Goal: Browse casually

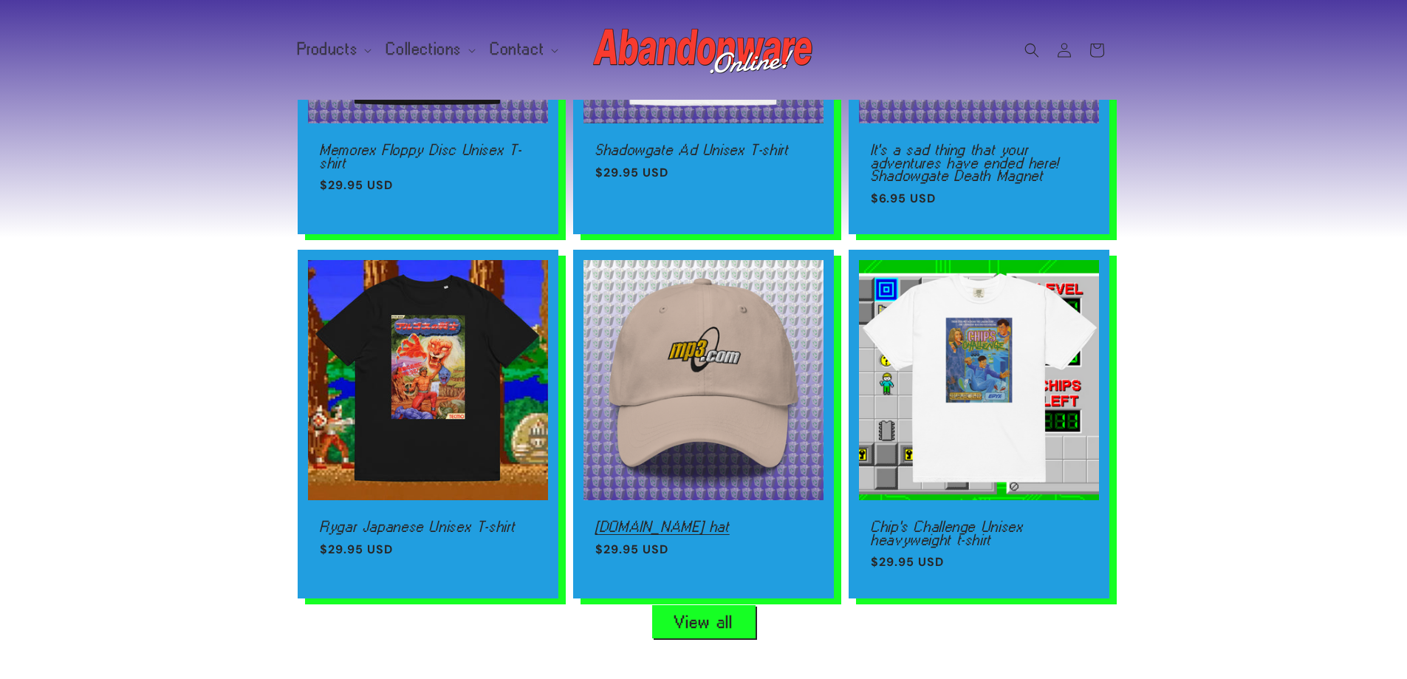
scroll to position [813, 0]
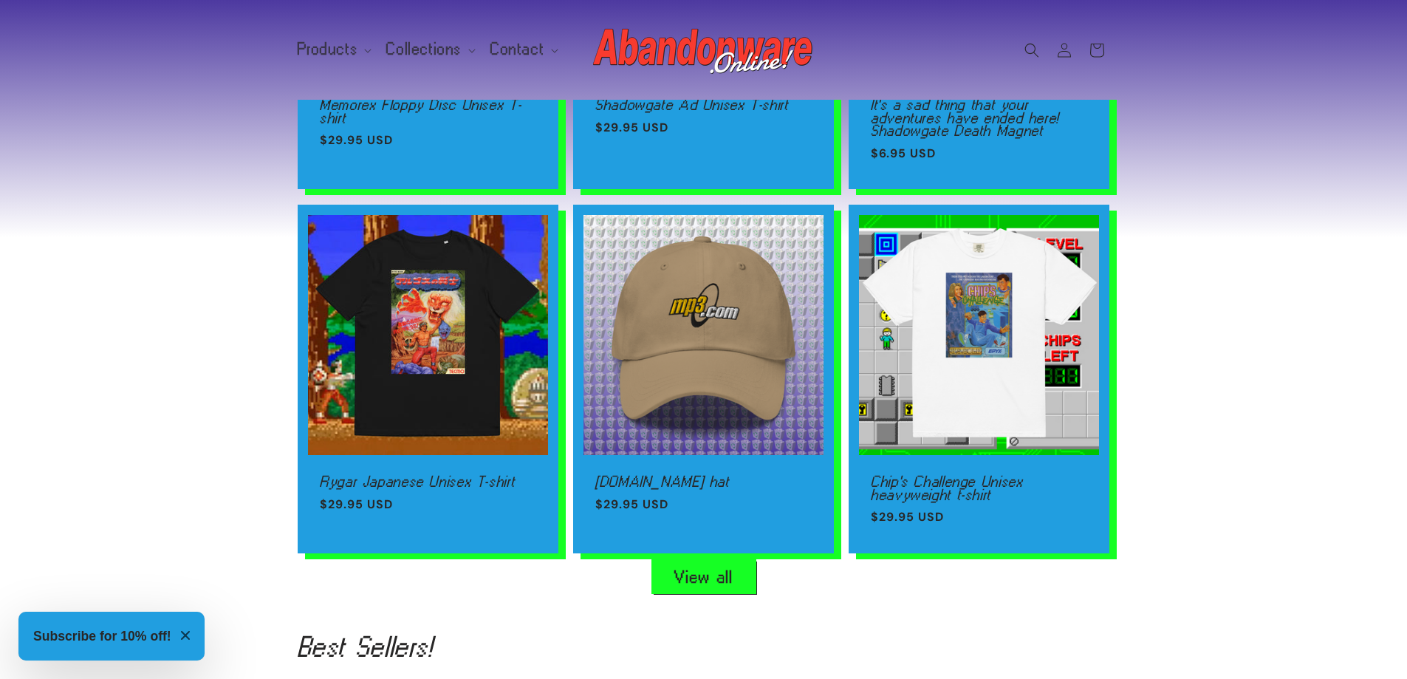
click at [699, 584] on link "View all" at bounding box center [703, 576] width 103 height 33
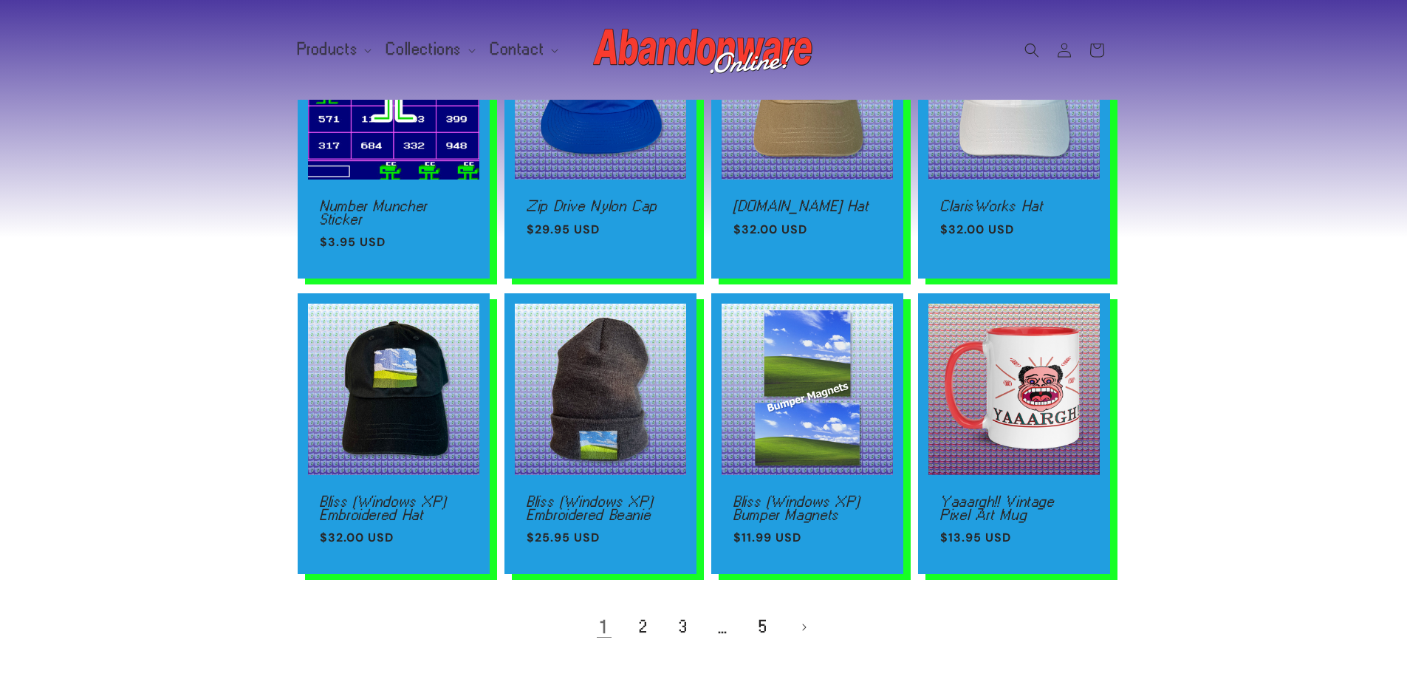
scroll to position [886, 0]
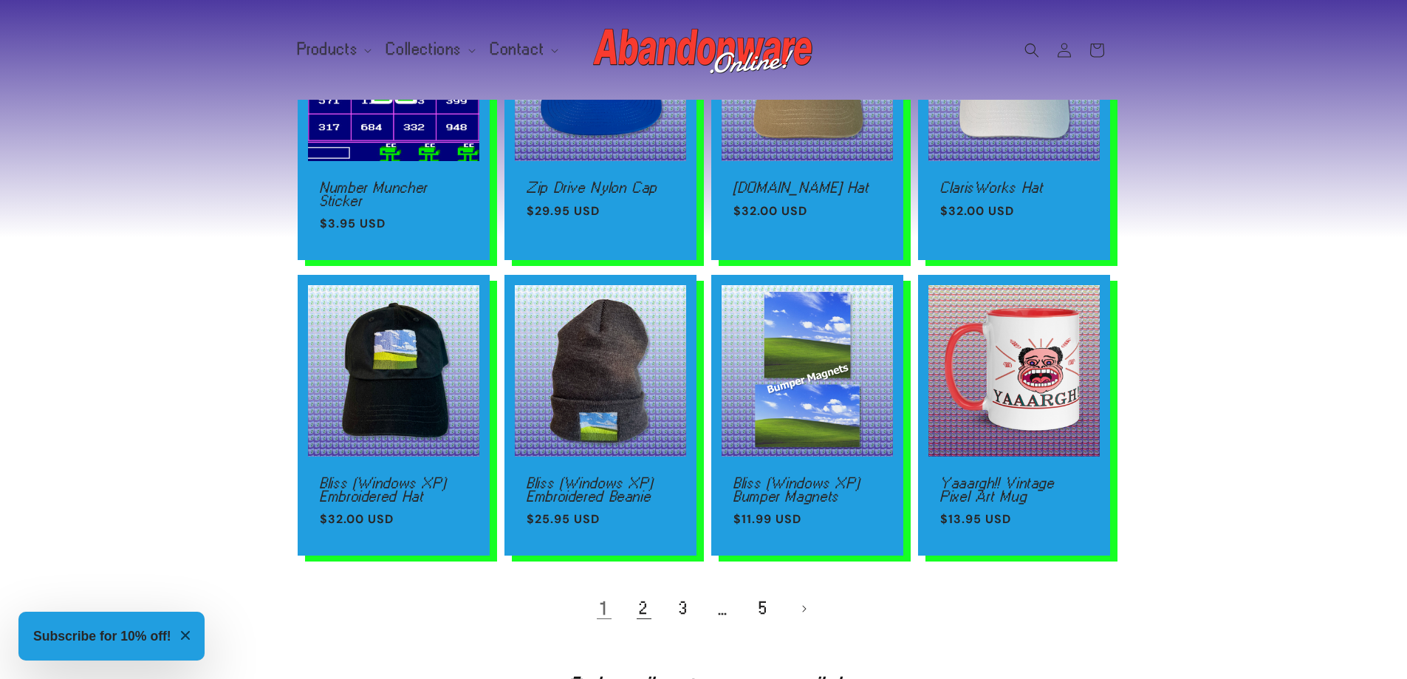
click at [645, 610] on link "2" at bounding box center [644, 608] width 33 height 33
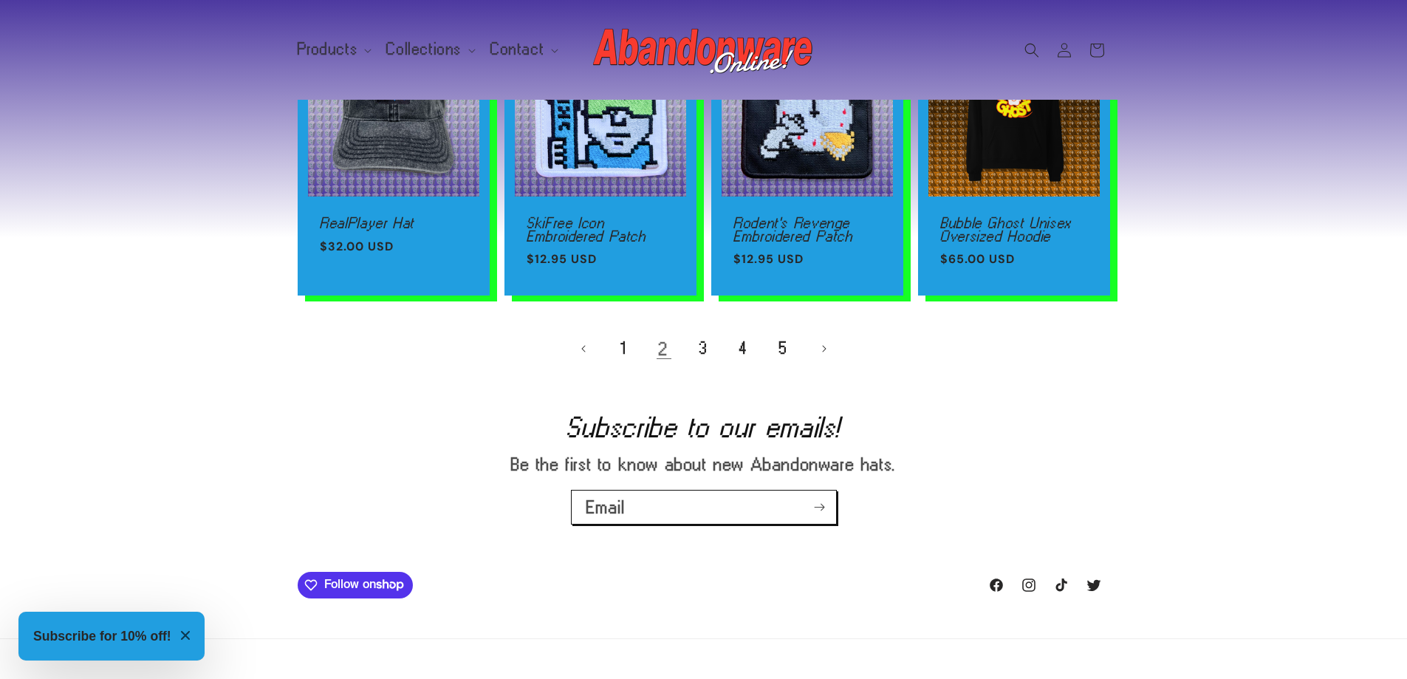
scroll to position [1108, 0]
click at [710, 363] on link "3" at bounding box center [704, 348] width 33 height 33
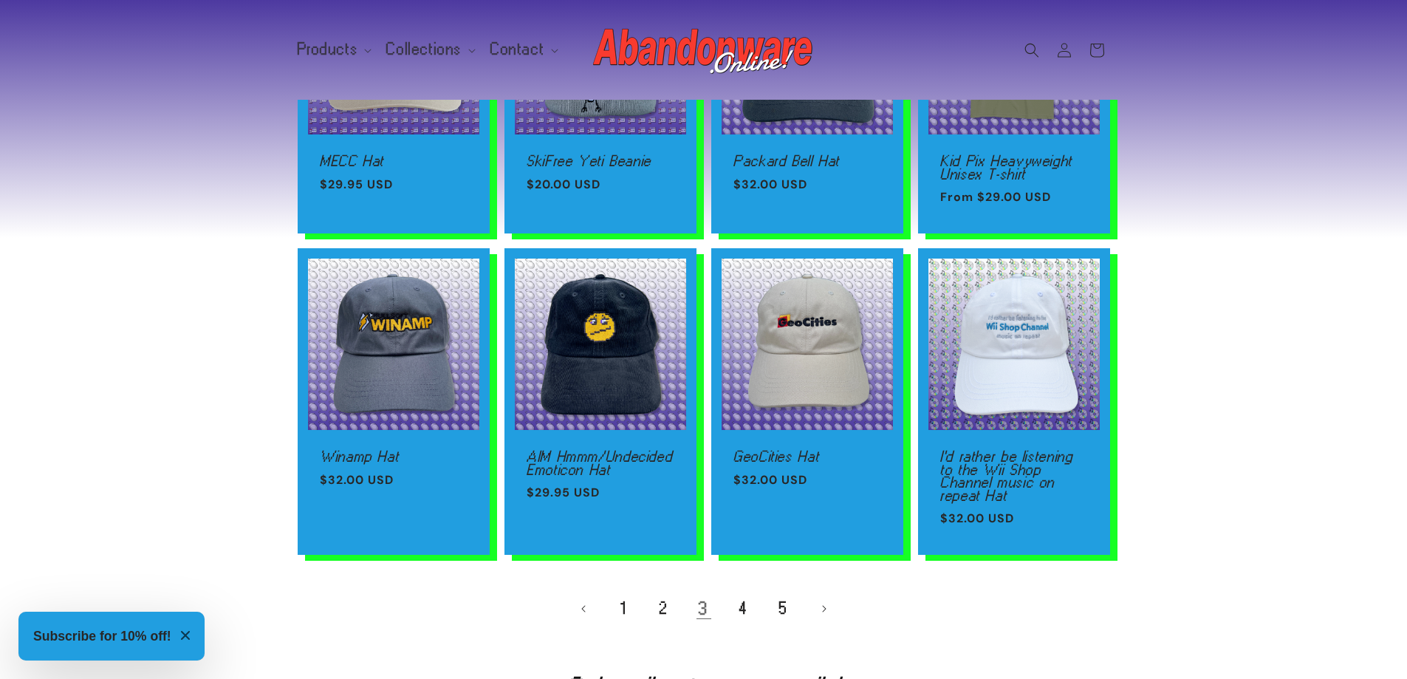
scroll to position [886, 0]
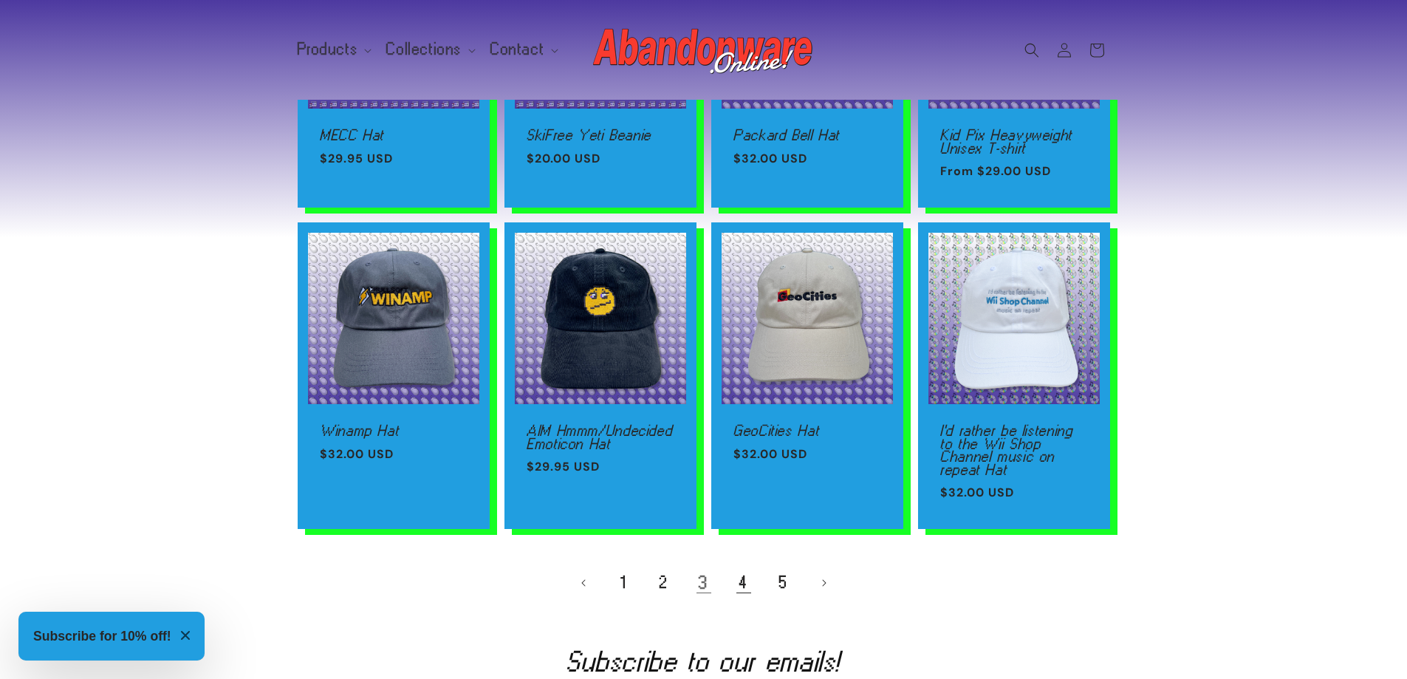
click at [736, 584] on link "4" at bounding box center [744, 583] width 33 height 33
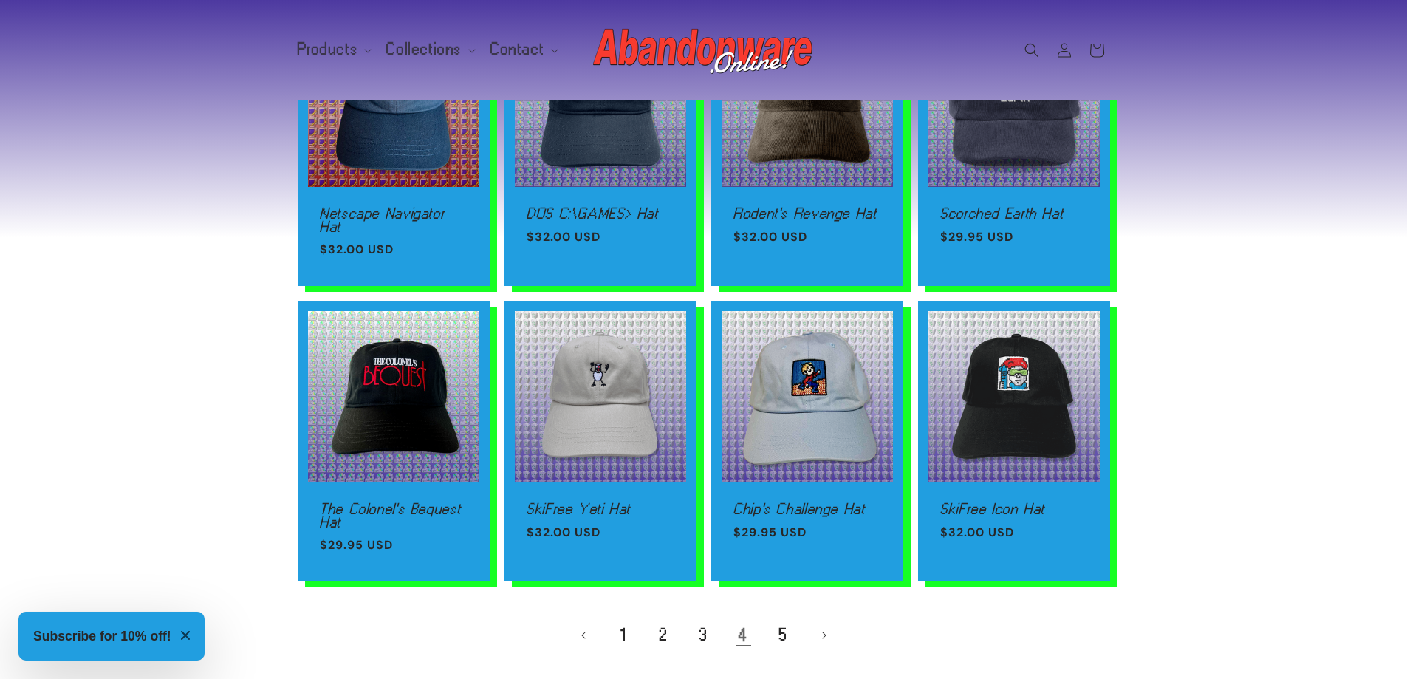
scroll to position [813, 0]
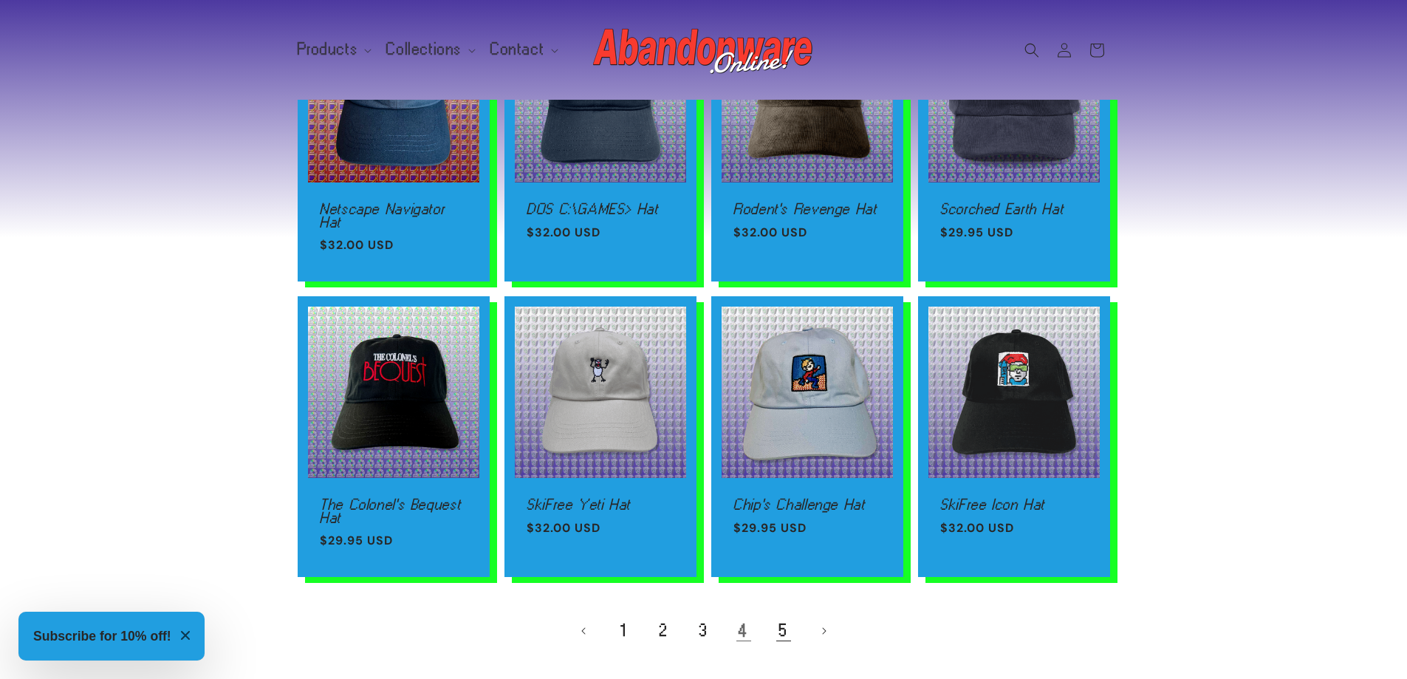
click at [784, 620] on link "5" at bounding box center [783, 631] width 33 height 33
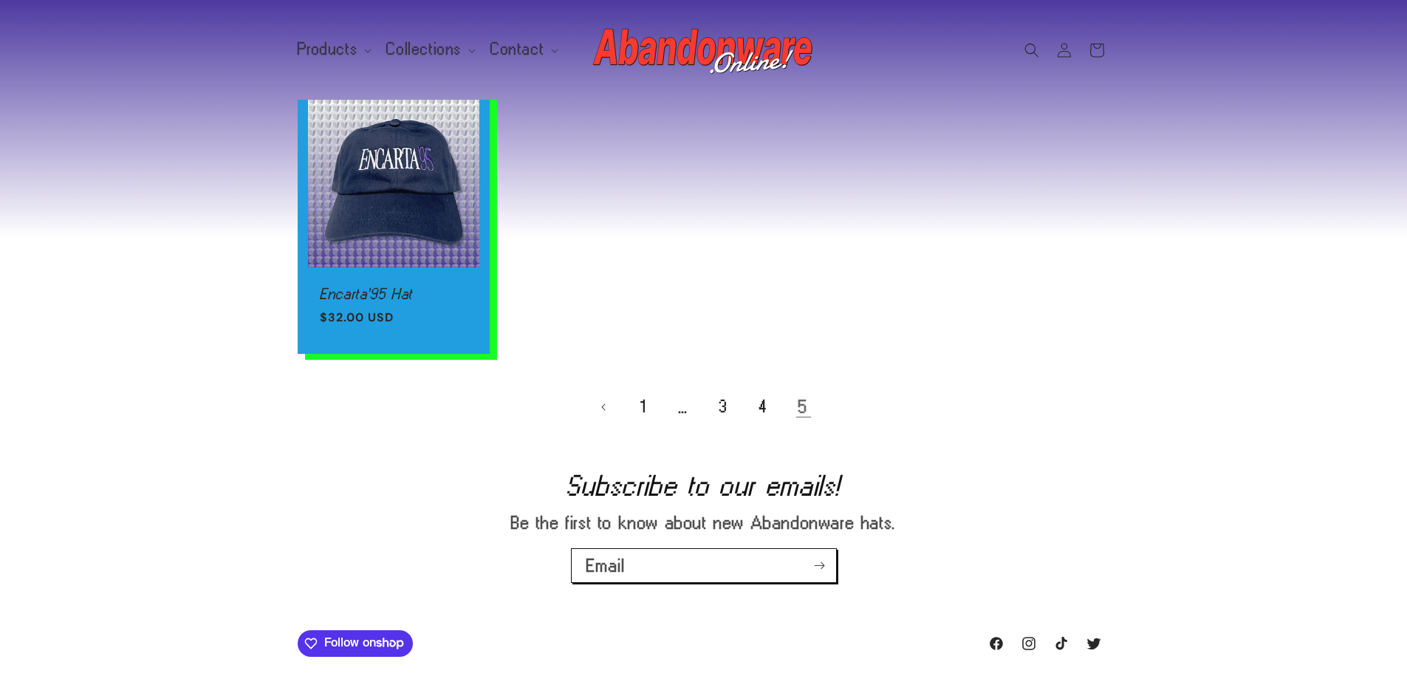
scroll to position [312, 0]
